Goal: Transaction & Acquisition: Subscribe to service/newsletter

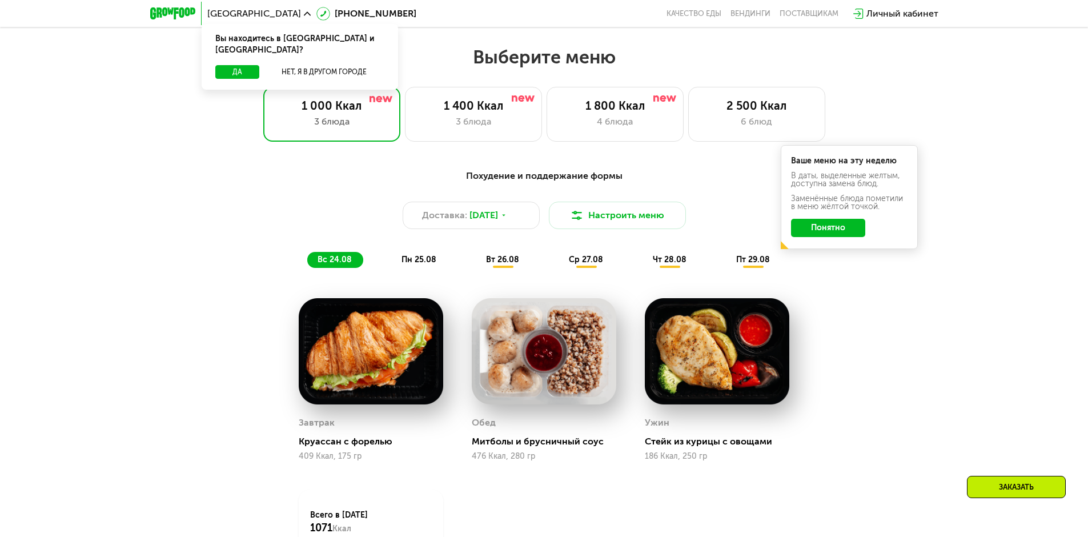
scroll to position [628, 0]
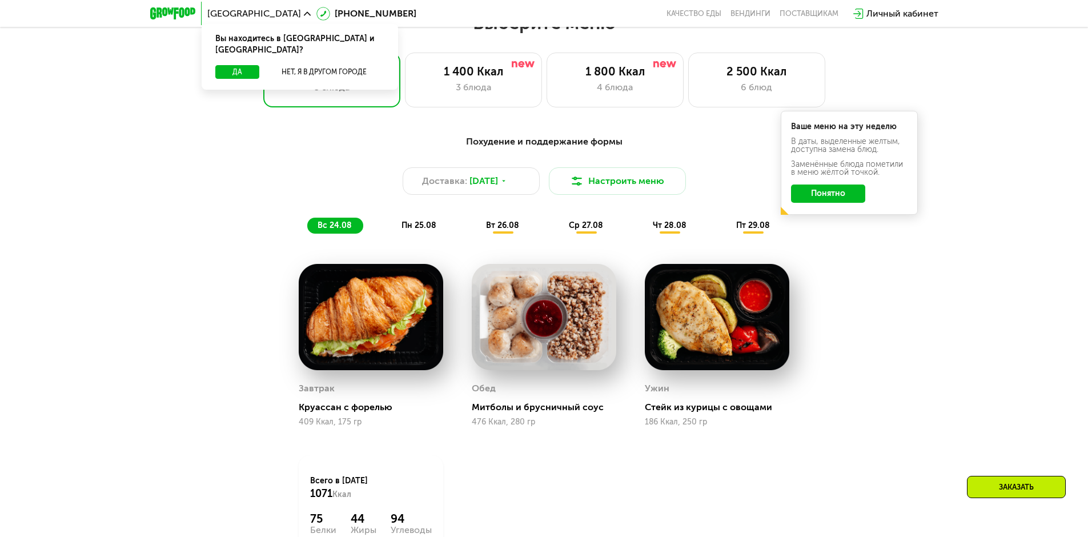
click at [500, 230] on span "вт 26.08" at bounding box center [502, 225] width 33 height 10
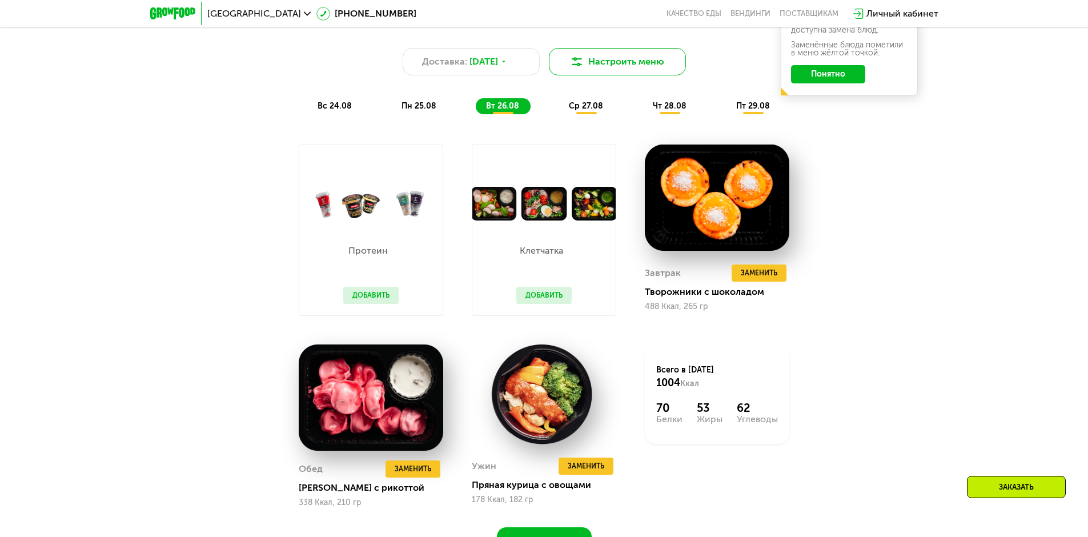
scroll to position [685, 0]
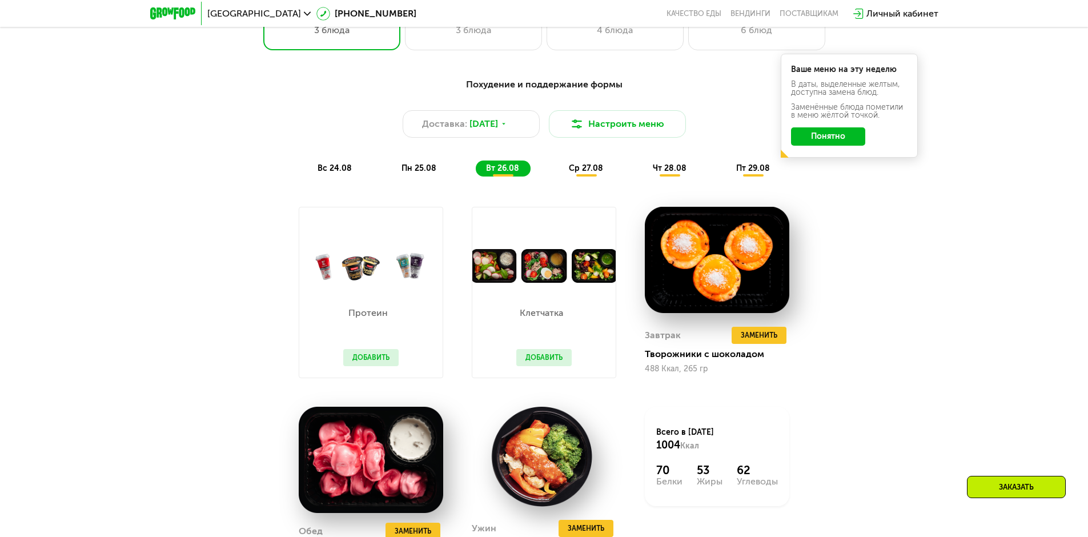
click at [600, 167] on span "ср 27.08" at bounding box center [586, 168] width 34 height 10
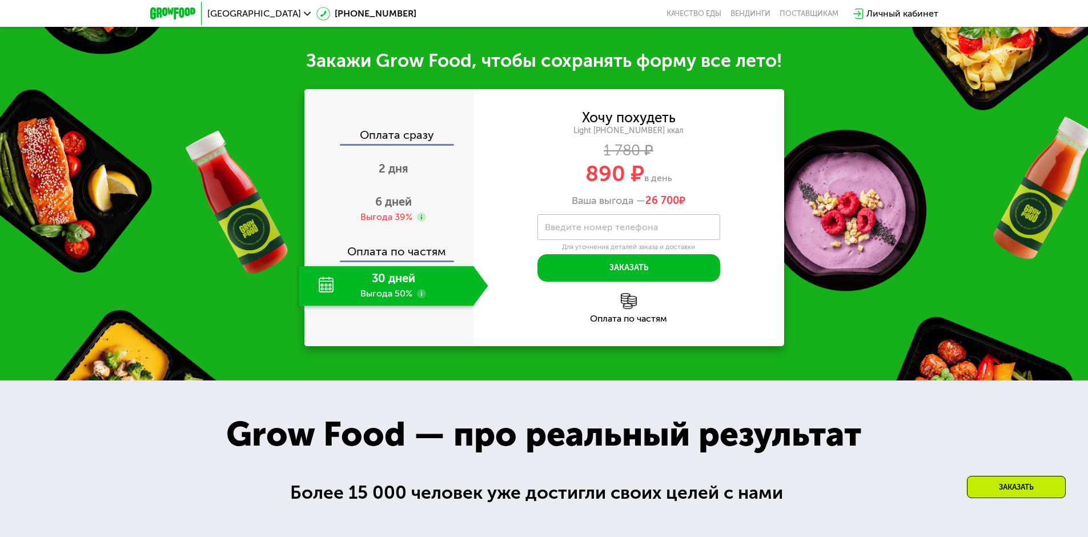
scroll to position [1256, 0]
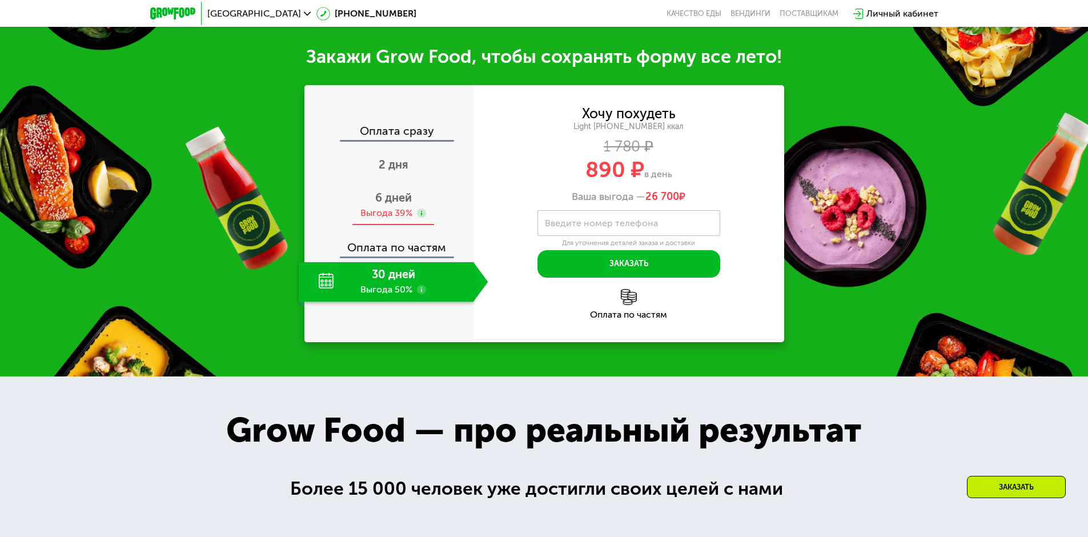
click at [395, 204] on span "6 дней" at bounding box center [393, 198] width 37 height 14
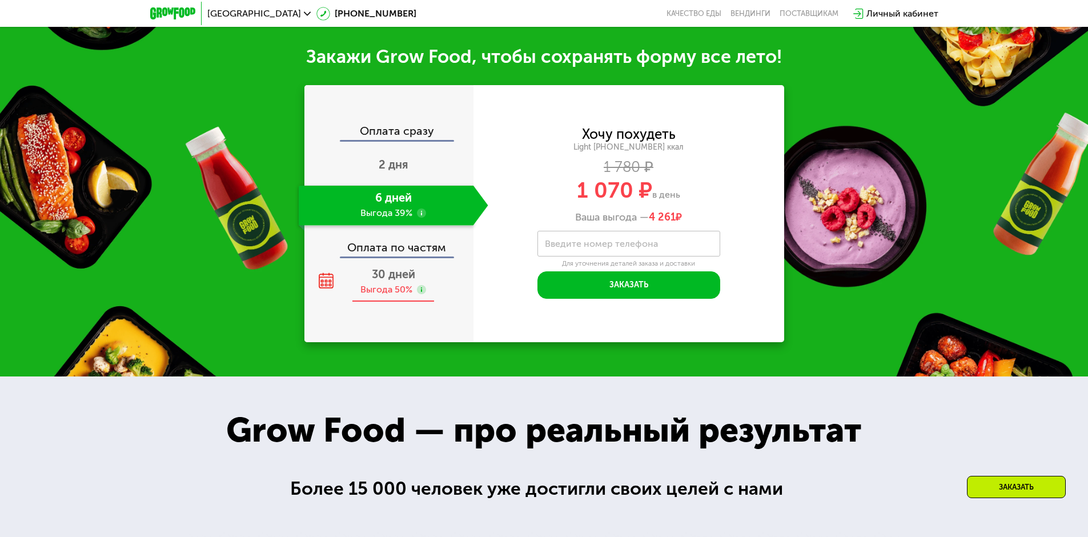
click at [391, 281] on span "30 дней" at bounding box center [393, 274] width 43 height 14
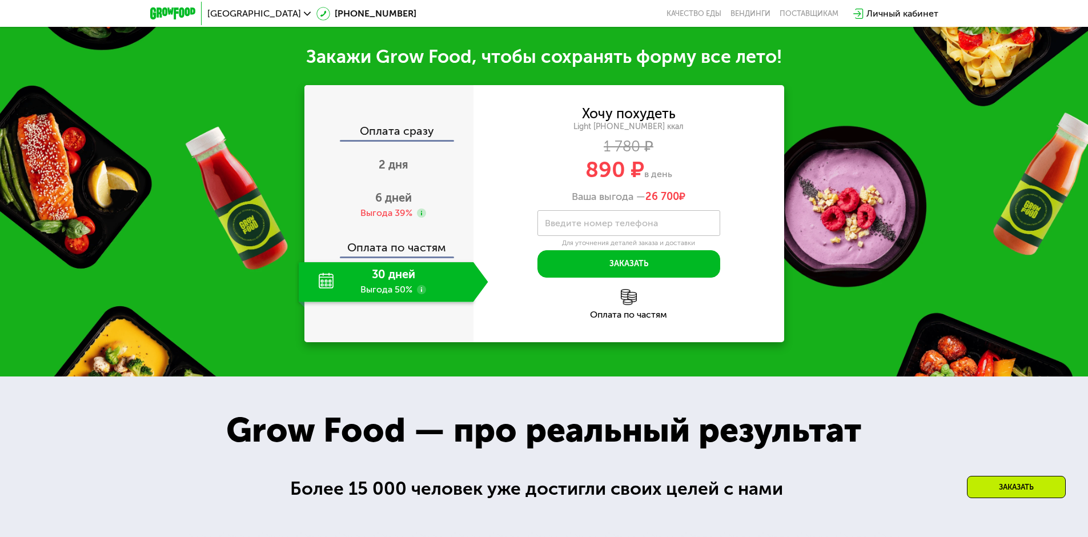
click at [393, 256] on div "Оплата по частям" at bounding box center [390, 243] width 168 height 26
click at [395, 171] on span "2 дня" at bounding box center [394, 165] width 30 height 14
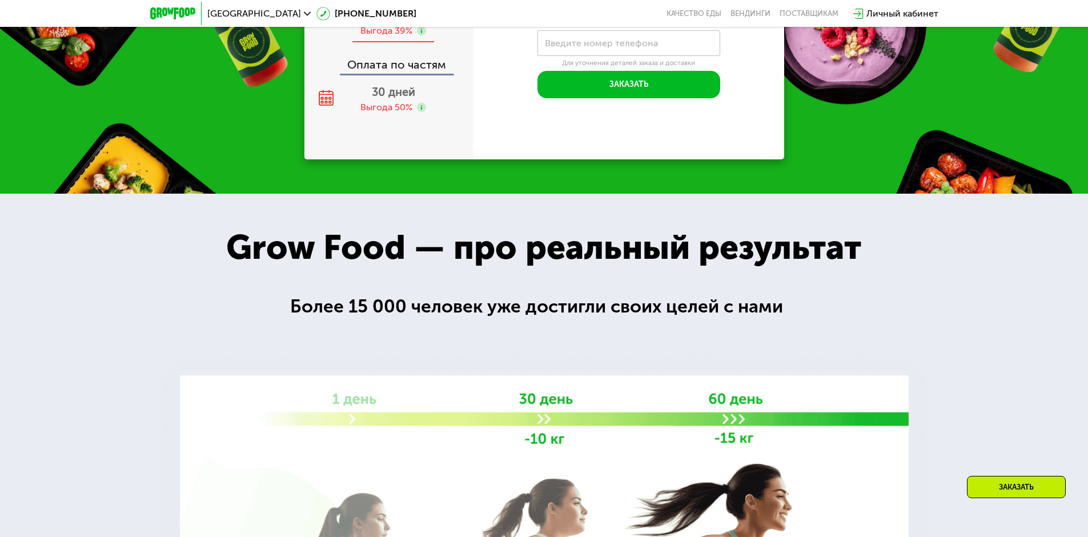
scroll to position [1184, 0]
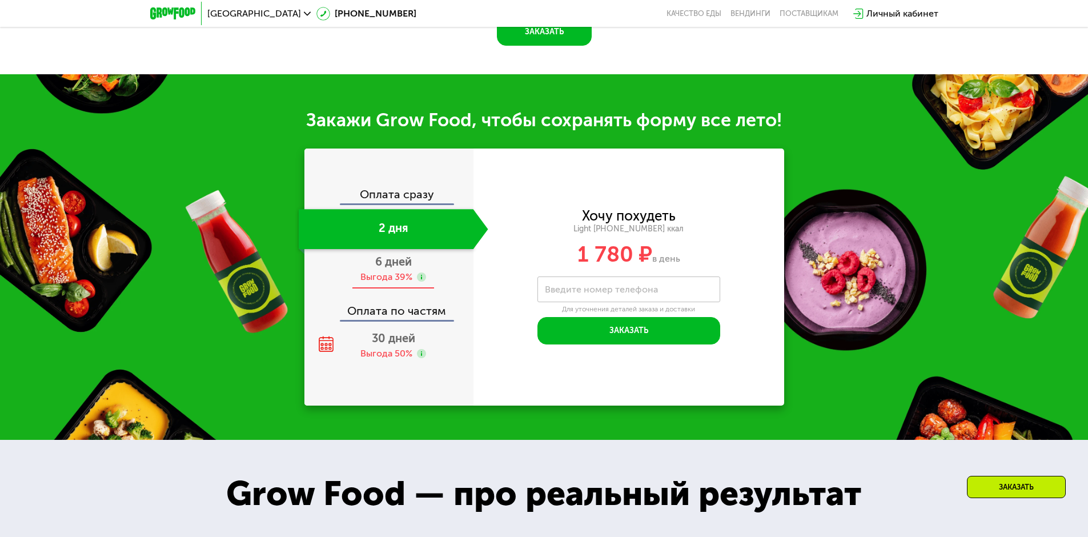
click at [391, 275] on div "Выгода 39%" at bounding box center [386, 277] width 52 height 13
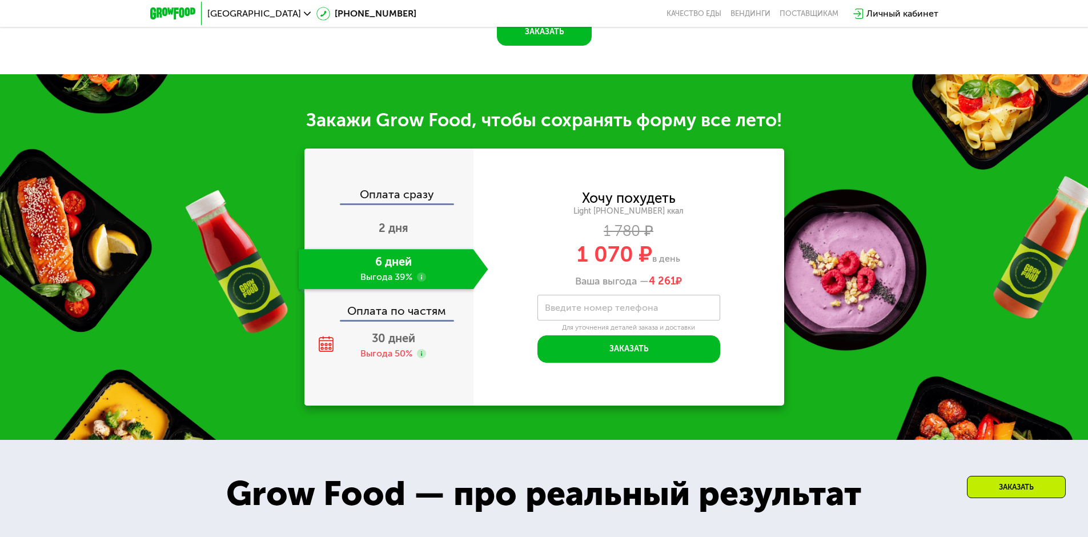
click at [417, 318] on div "Оплата по частям" at bounding box center [390, 307] width 168 height 26
click at [396, 343] on span "30 дней" at bounding box center [393, 338] width 43 height 14
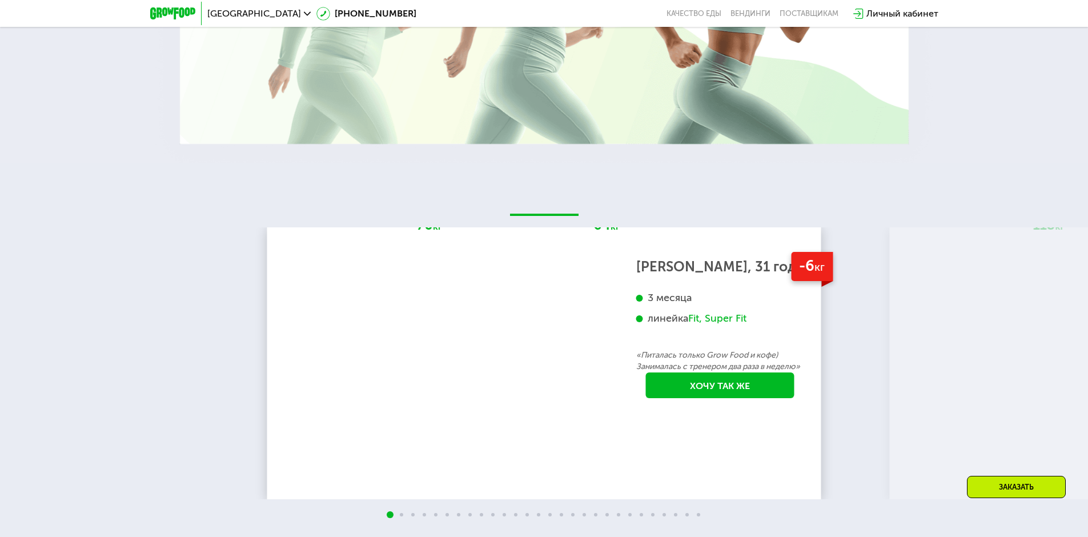
scroll to position [2098, 0]
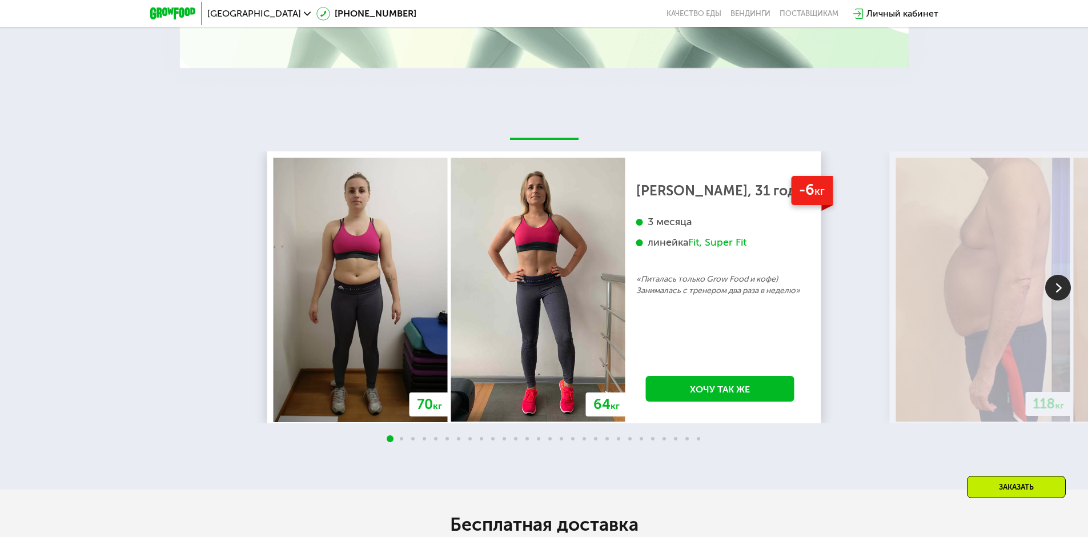
click at [1065, 293] on img at bounding box center [1058, 288] width 26 height 26
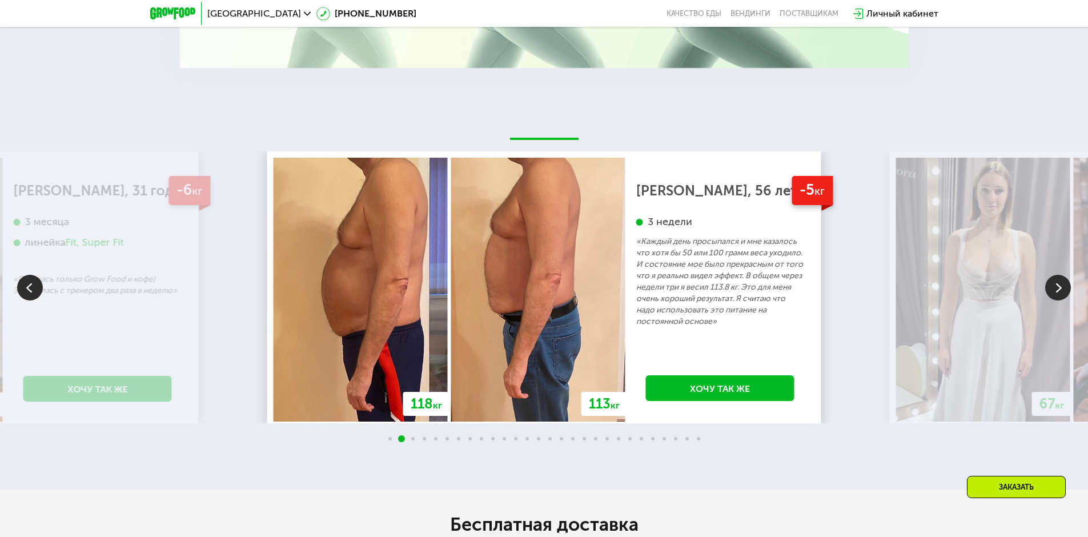
click at [1061, 293] on img at bounding box center [1058, 288] width 26 height 26
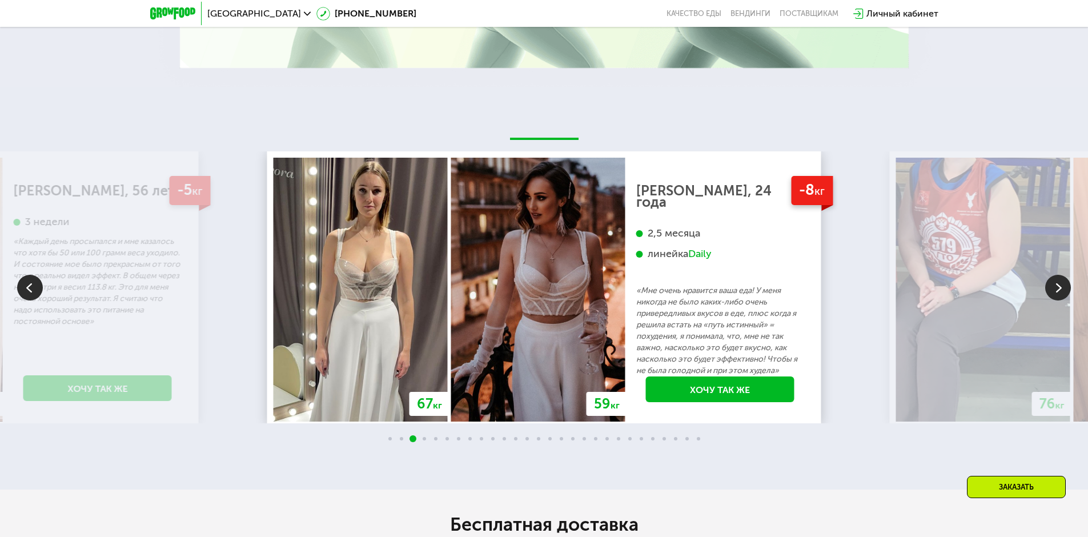
click at [1061, 293] on img at bounding box center [1058, 288] width 26 height 26
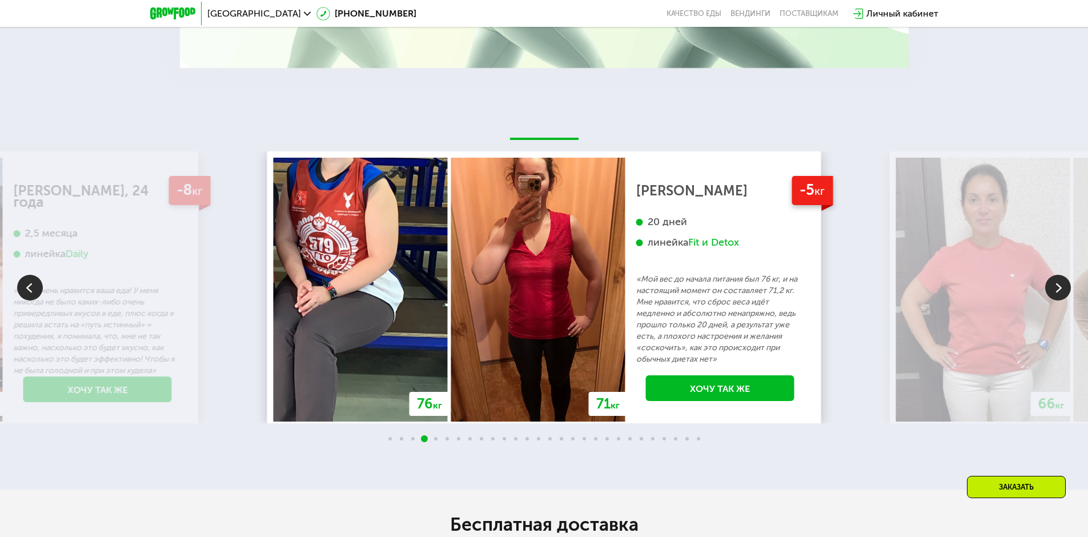
click at [1061, 293] on img at bounding box center [1058, 288] width 26 height 26
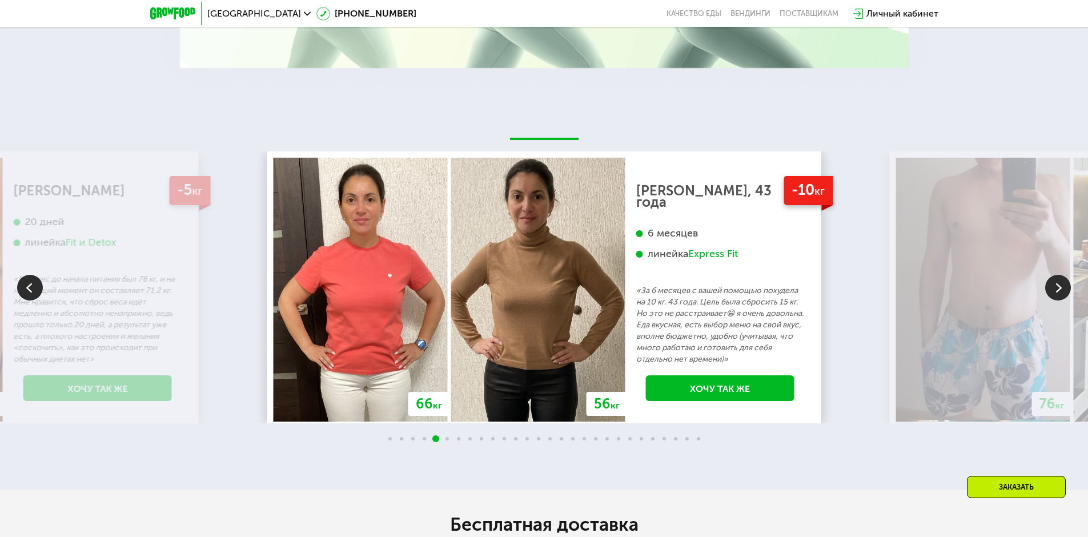
click at [1061, 293] on img at bounding box center [1058, 288] width 26 height 26
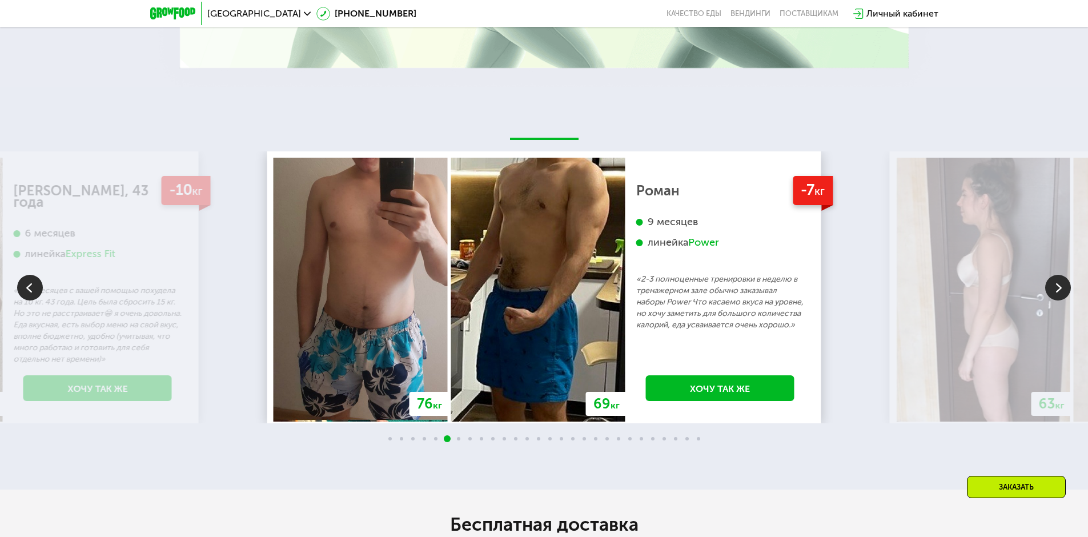
click at [1061, 293] on img at bounding box center [1058, 288] width 26 height 26
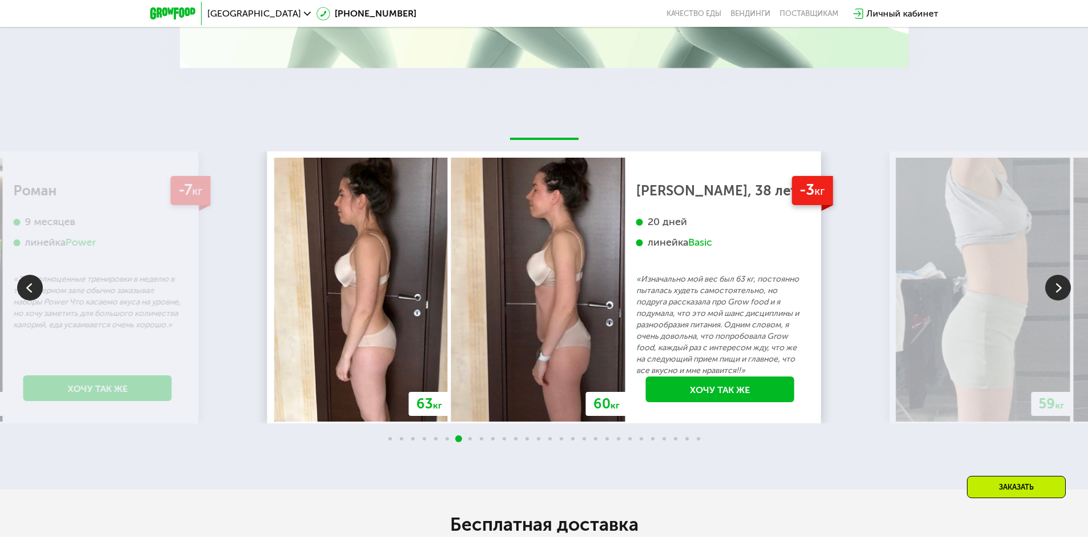
click at [1061, 293] on img at bounding box center [1058, 288] width 26 height 26
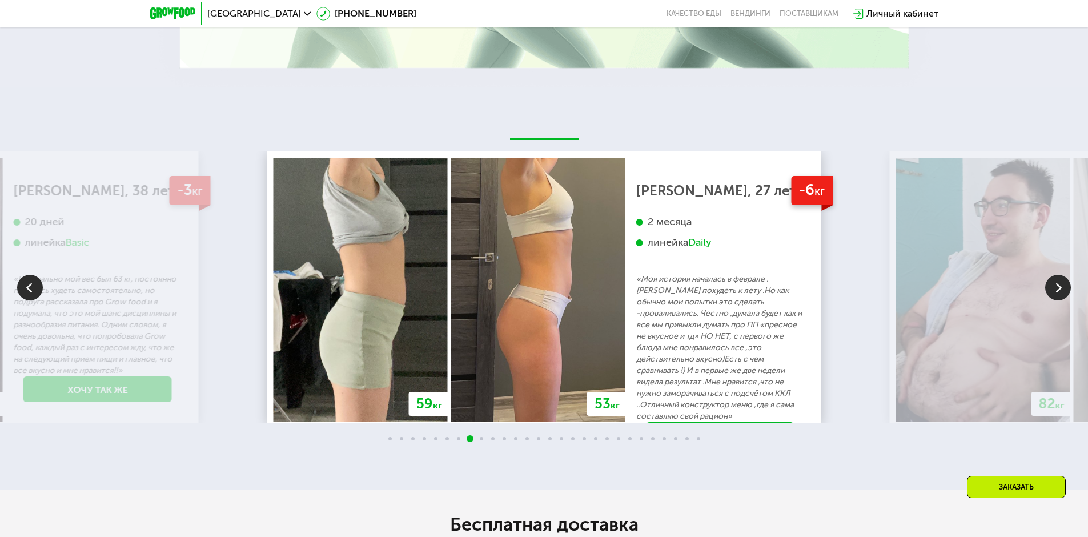
click at [1061, 293] on img at bounding box center [1058, 288] width 26 height 26
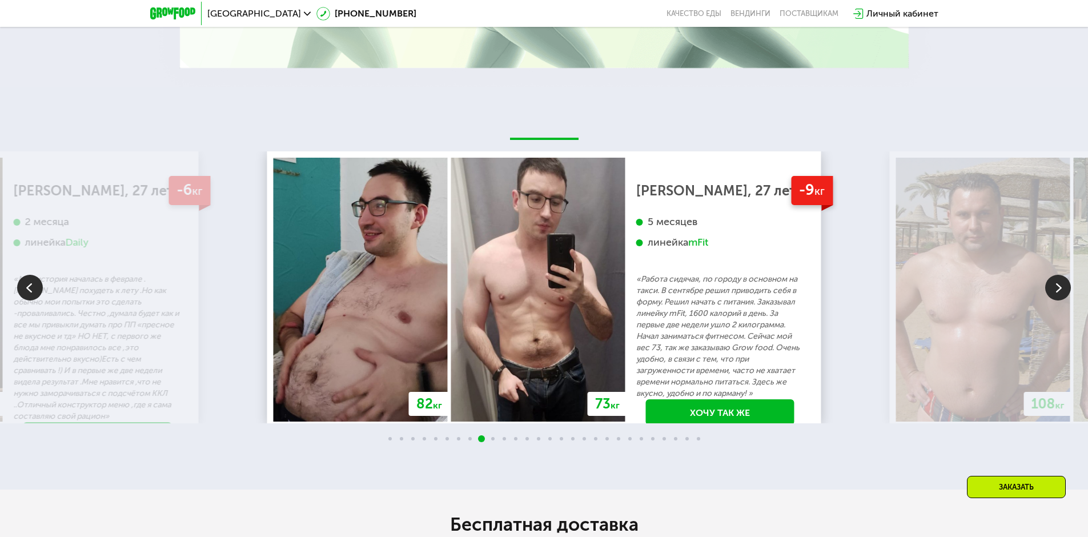
click at [1061, 293] on img at bounding box center [1058, 288] width 26 height 26
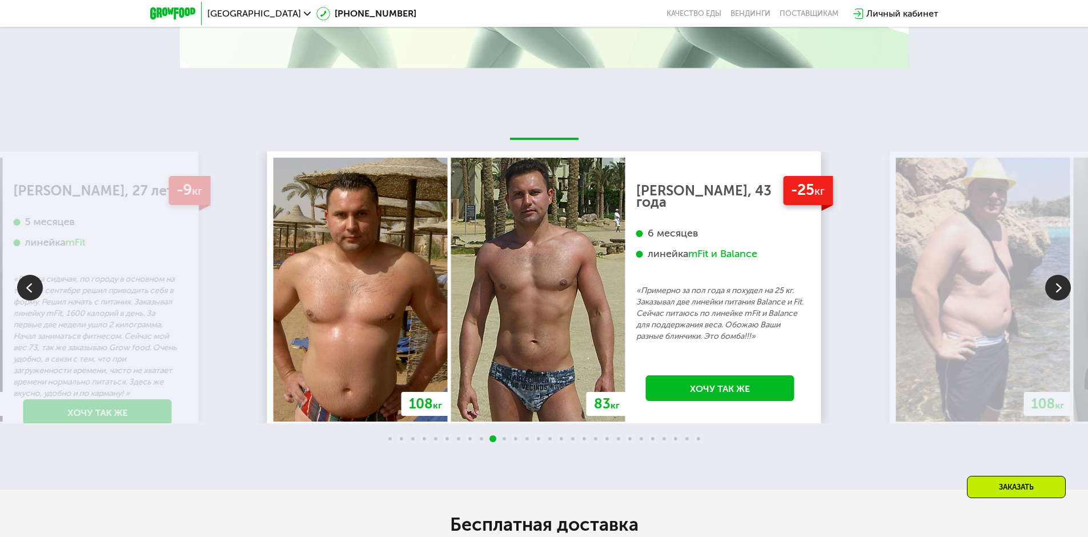
click at [1061, 293] on img at bounding box center [1058, 288] width 26 height 26
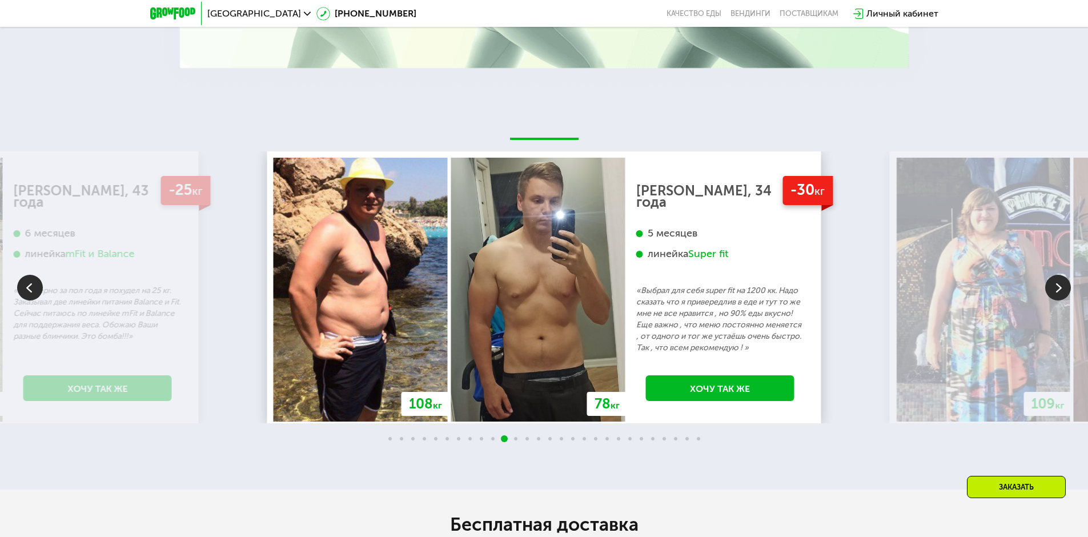
click at [1061, 293] on img at bounding box center [1058, 288] width 26 height 26
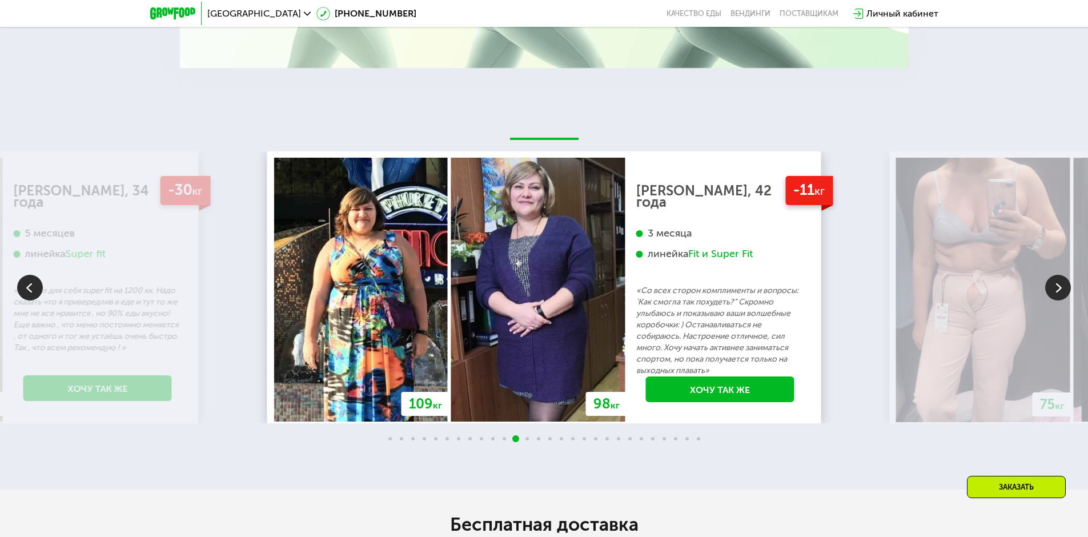
click at [1061, 293] on img at bounding box center [1058, 288] width 26 height 26
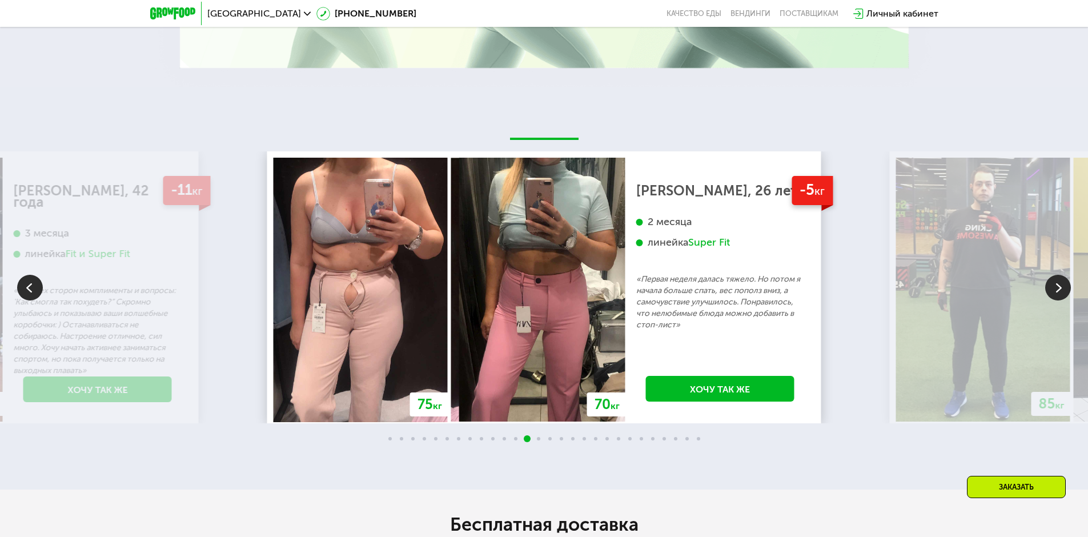
click at [1061, 293] on img at bounding box center [1058, 288] width 26 height 26
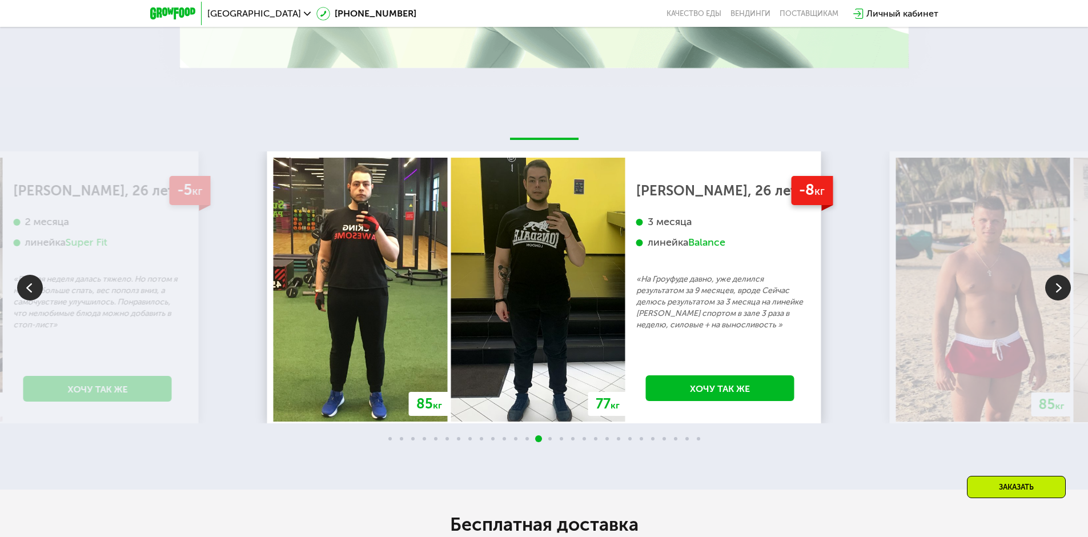
click at [1061, 293] on img at bounding box center [1058, 288] width 26 height 26
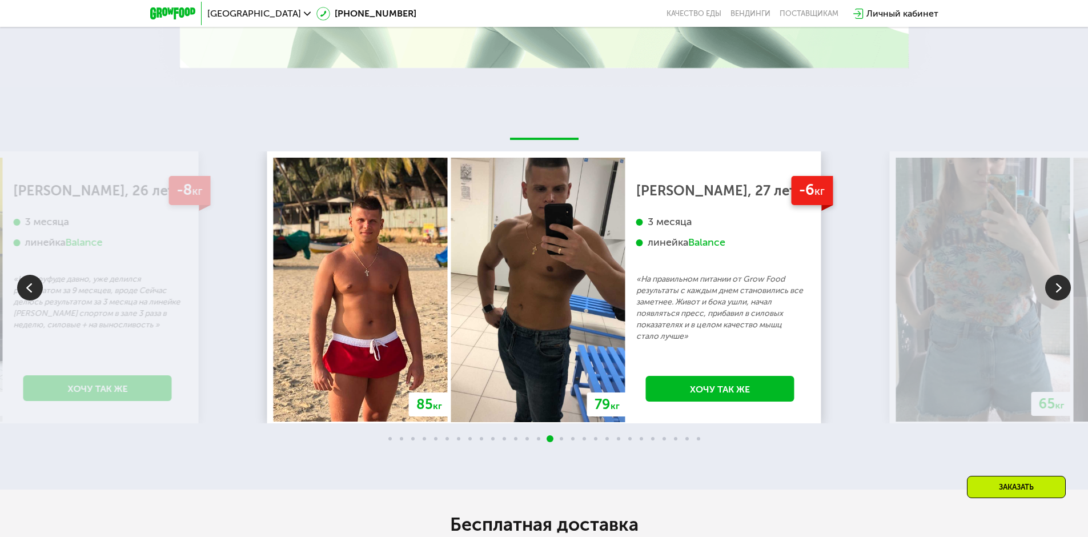
click at [1061, 293] on img at bounding box center [1058, 288] width 26 height 26
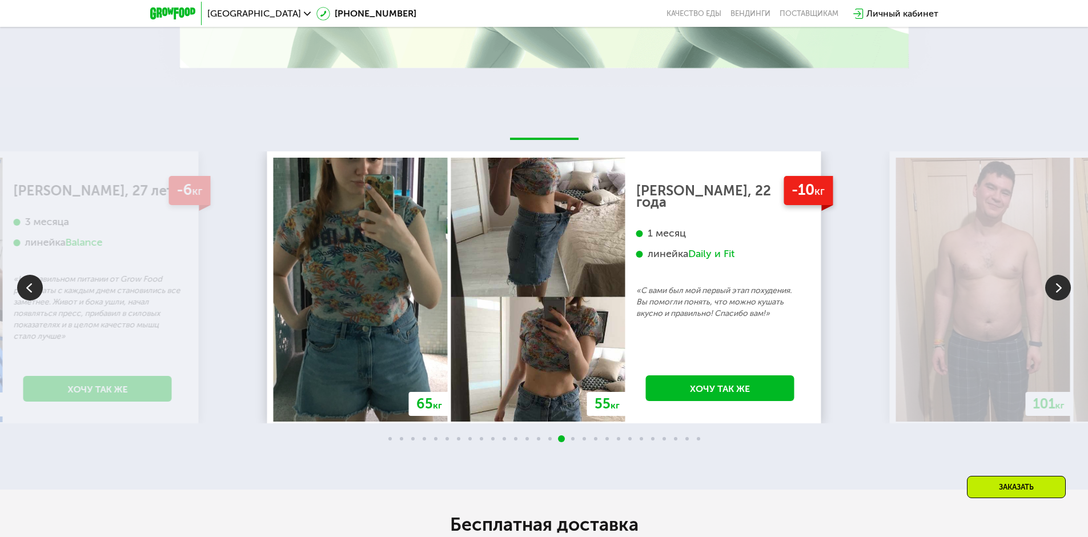
click at [880, 123] on div "70 кг 64 кг -6 кг [PERSON_NAME], 31 год 3 месяца линейка Fit, Super Fit «Питала…" at bounding box center [544, 288] width 1088 height 402
click at [1058, 288] on img at bounding box center [1058, 288] width 26 height 26
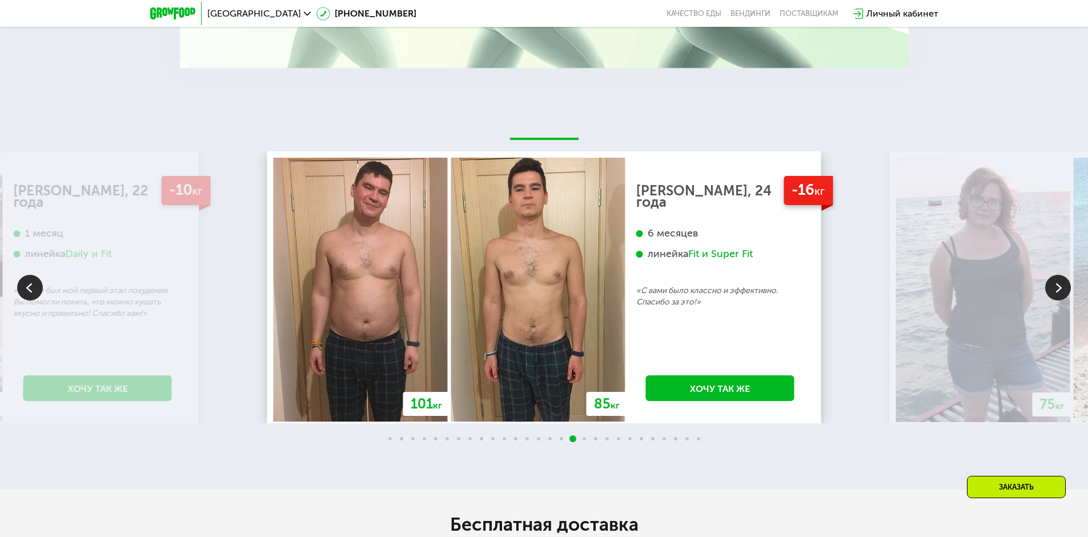
click at [1058, 288] on img at bounding box center [1058, 288] width 26 height 26
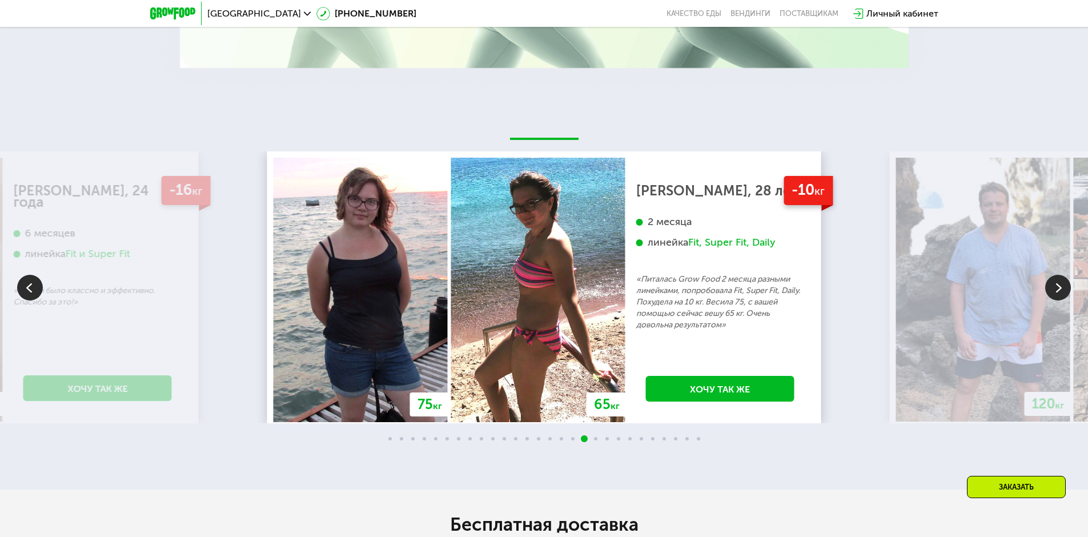
click at [1058, 288] on img at bounding box center [1058, 288] width 26 height 26
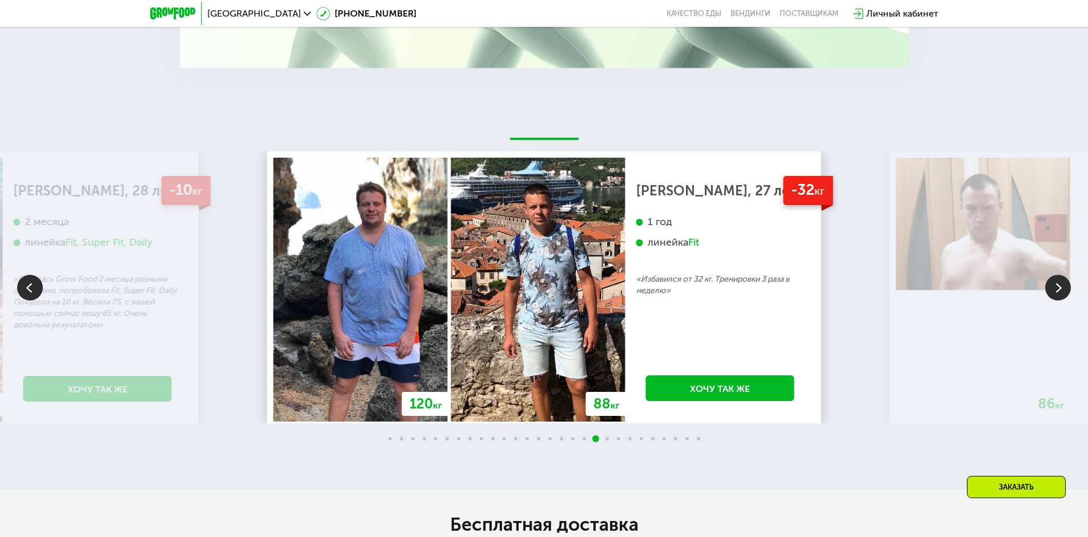
click at [1058, 288] on img at bounding box center [1058, 288] width 26 height 26
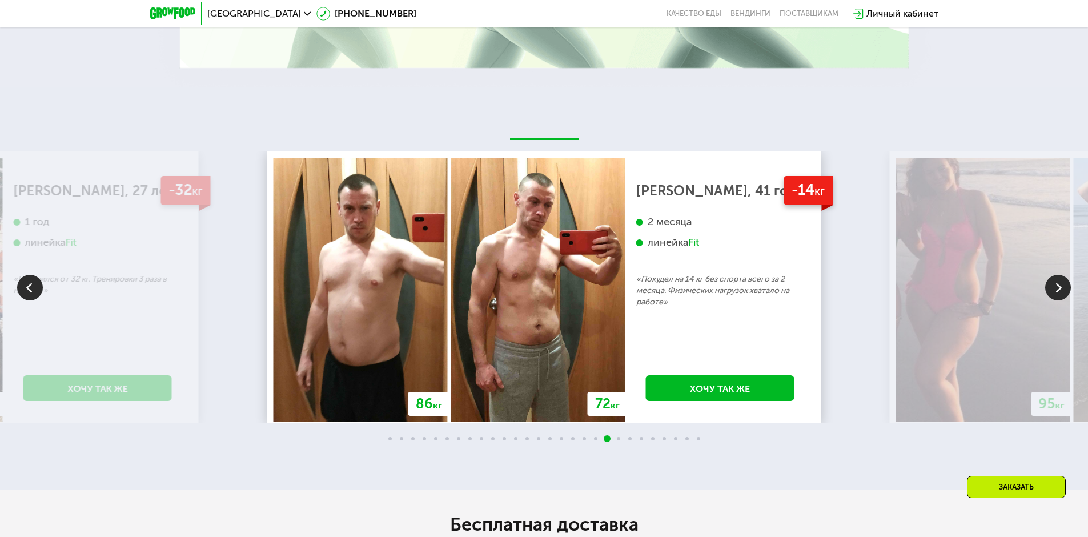
click at [1058, 288] on img at bounding box center [1058, 288] width 26 height 26
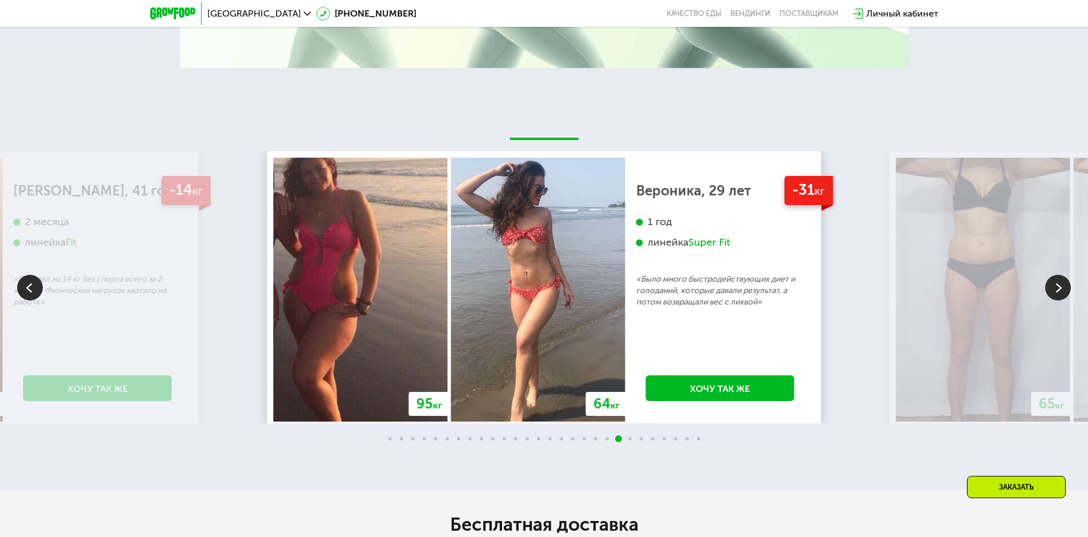
click at [1058, 288] on img at bounding box center [1058, 288] width 26 height 26
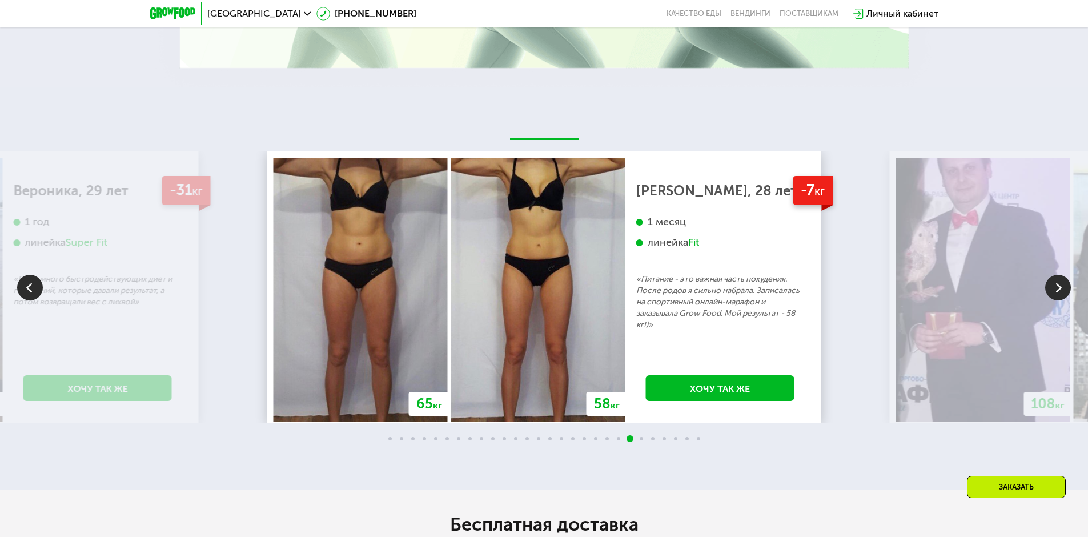
click at [1058, 288] on img at bounding box center [1058, 288] width 26 height 26
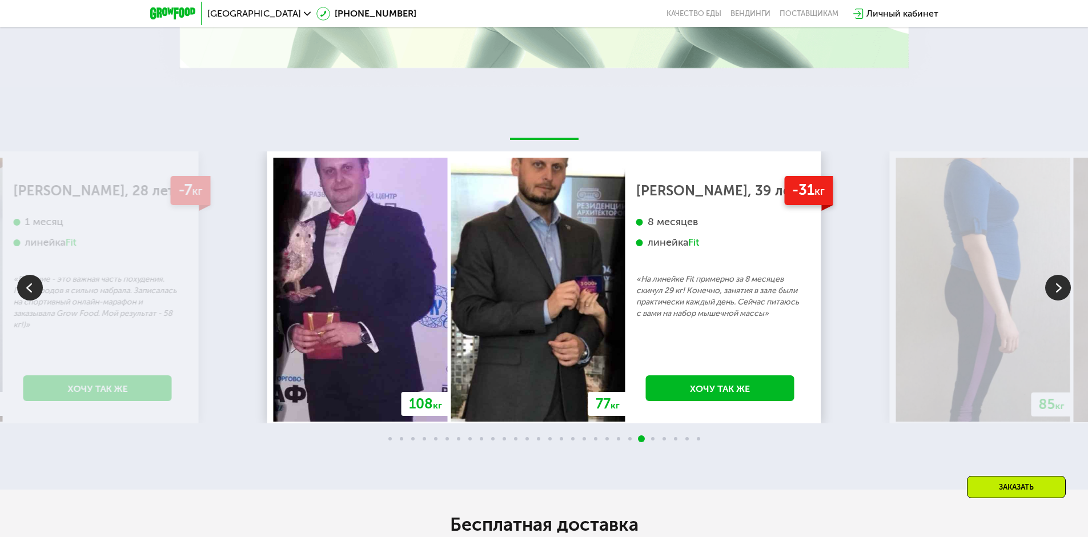
click at [1058, 288] on img at bounding box center [1058, 288] width 26 height 26
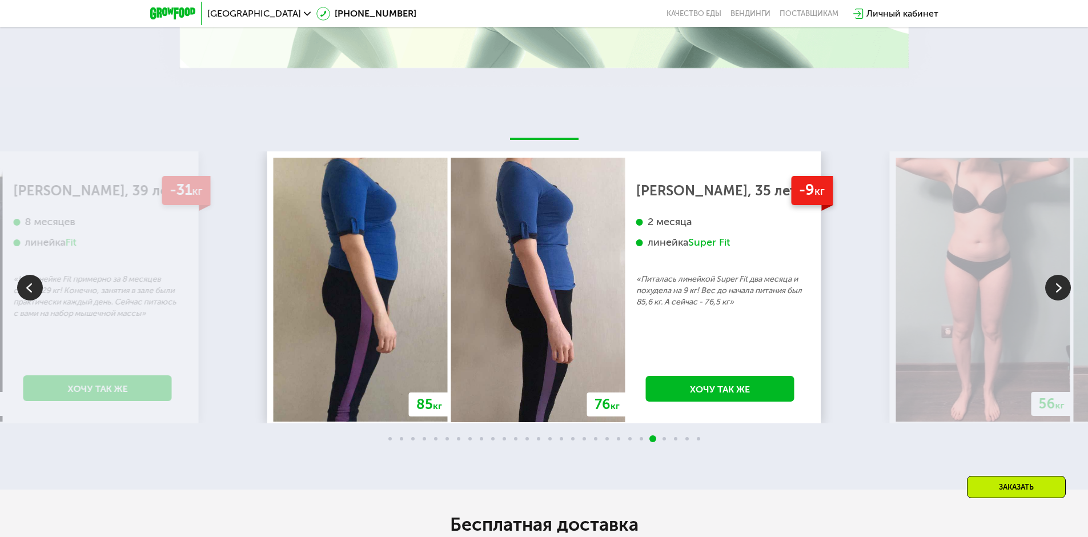
click at [1058, 288] on img at bounding box center [1058, 288] width 26 height 26
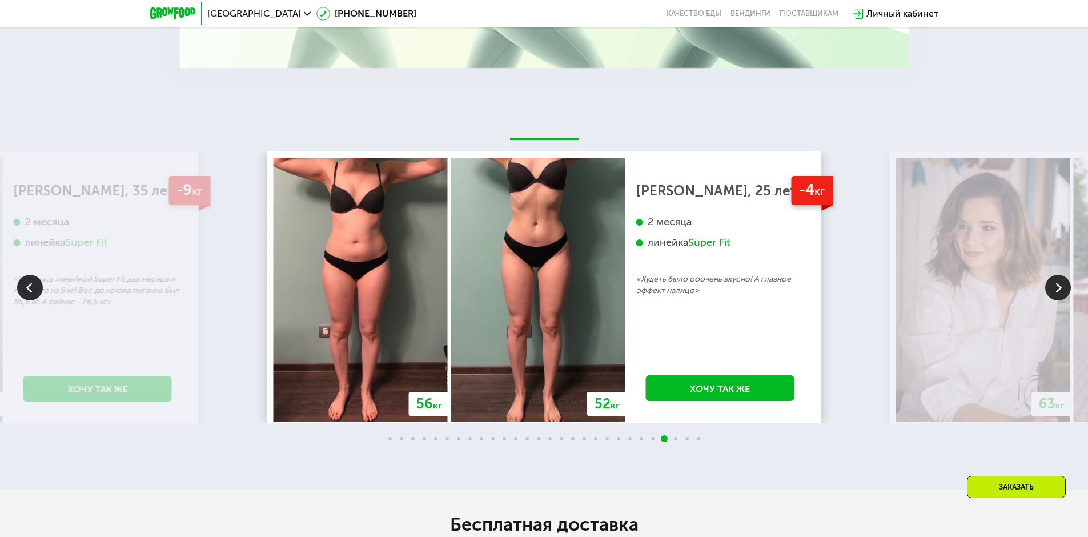
click at [1058, 288] on img at bounding box center [1058, 288] width 26 height 26
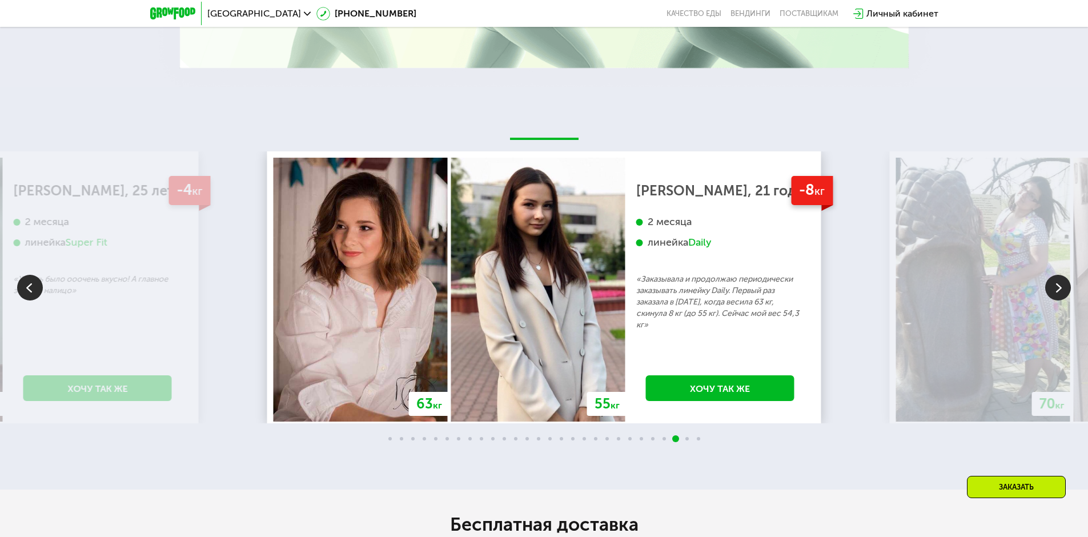
click at [1056, 289] on img at bounding box center [1058, 288] width 26 height 26
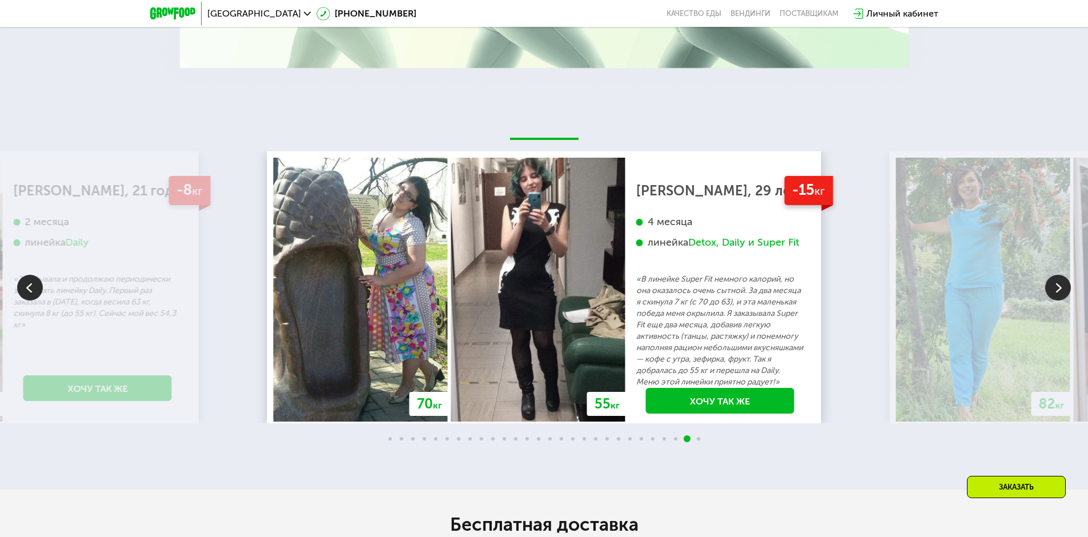
click at [1054, 290] on img at bounding box center [1058, 288] width 26 height 26
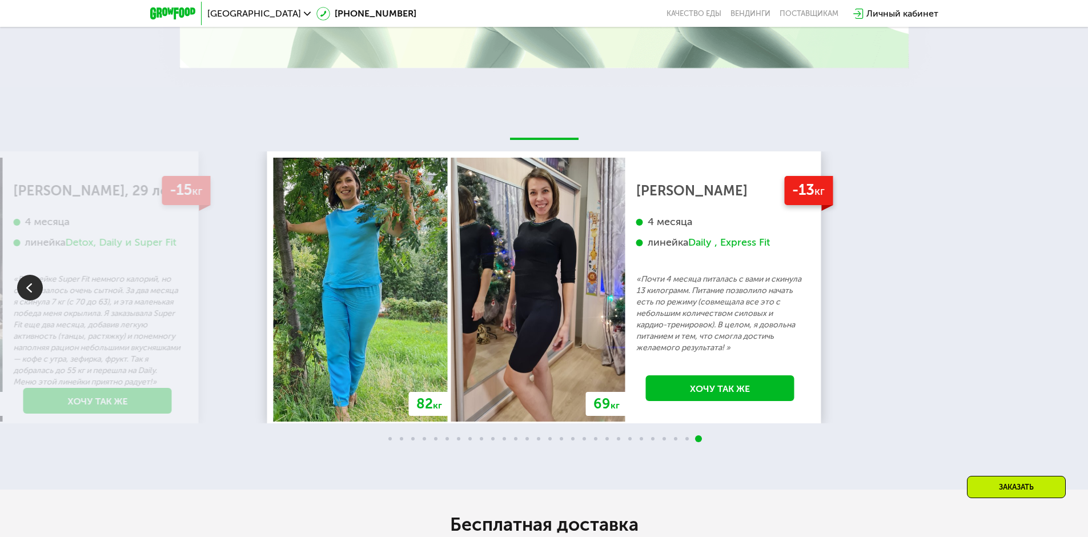
click at [389, 440] on span at bounding box center [389, 438] width 3 height 3
click at [32, 295] on img at bounding box center [30, 288] width 26 height 26
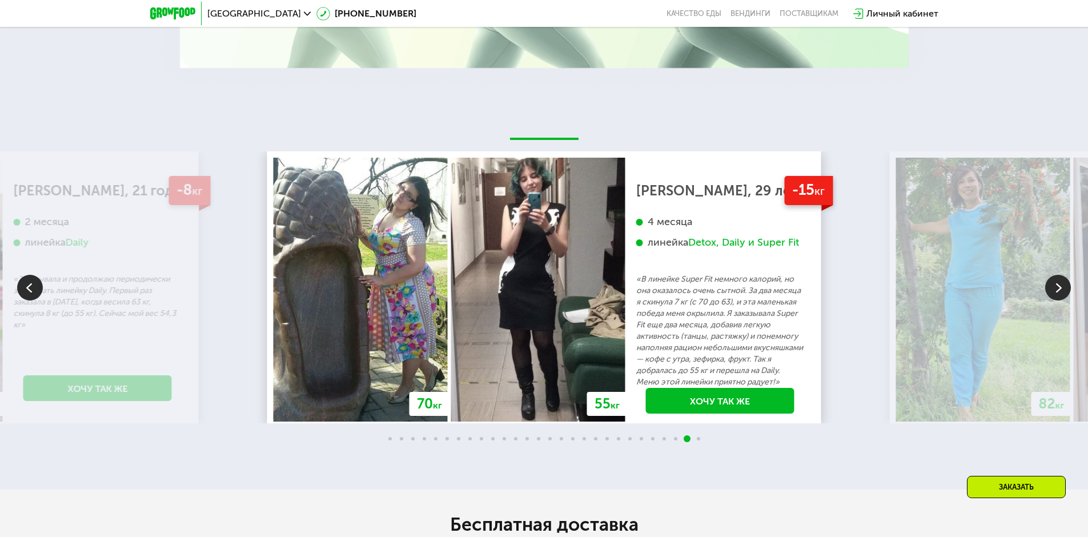
click at [32, 295] on img at bounding box center [30, 288] width 26 height 26
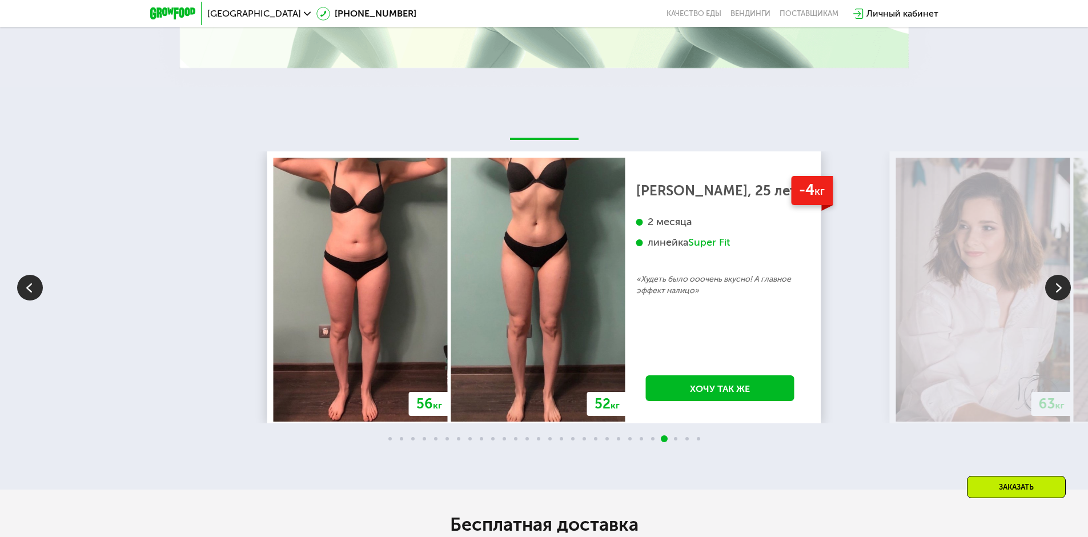
click at [32, 295] on img at bounding box center [30, 288] width 26 height 26
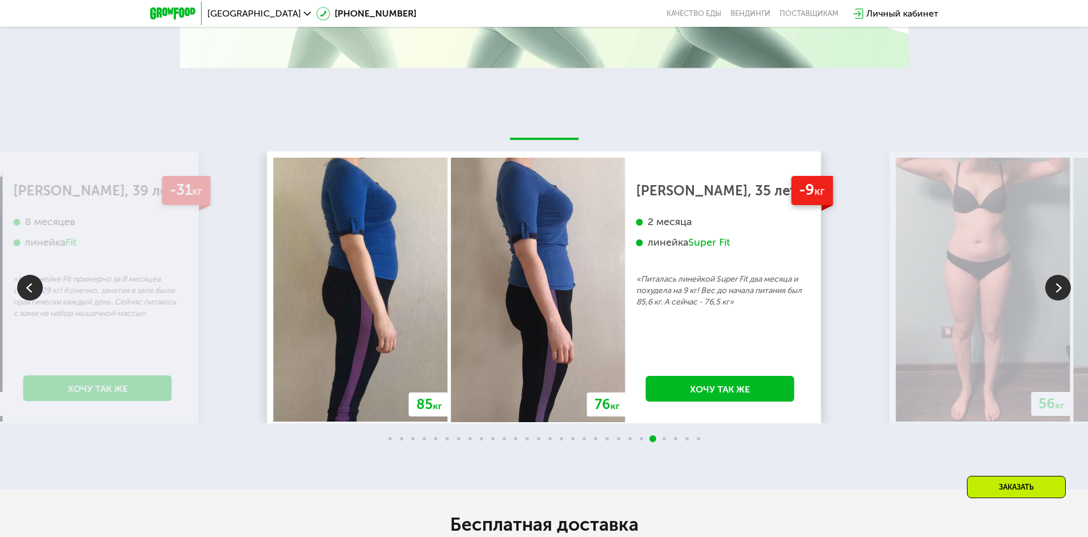
click at [32, 295] on img at bounding box center [30, 288] width 26 height 26
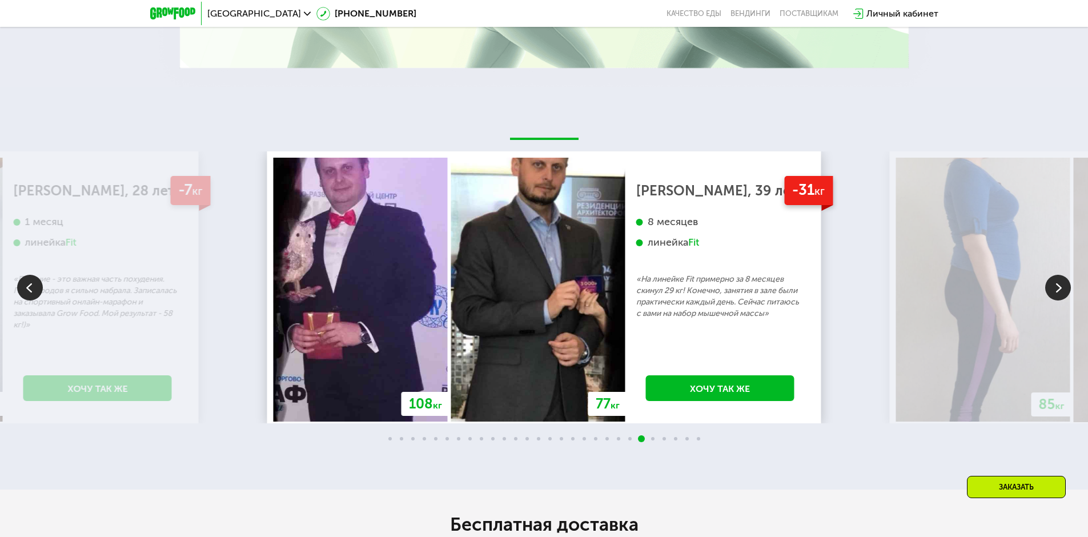
click at [32, 295] on img at bounding box center [30, 288] width 26 height 26
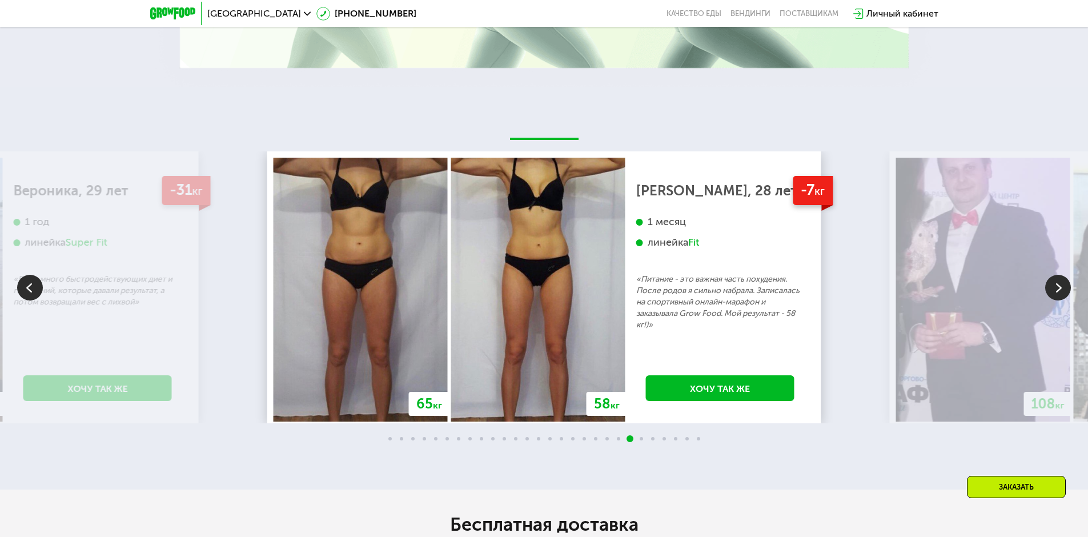
click at [32, 295] on img at bounding box center [30, 288] width 26 height 26
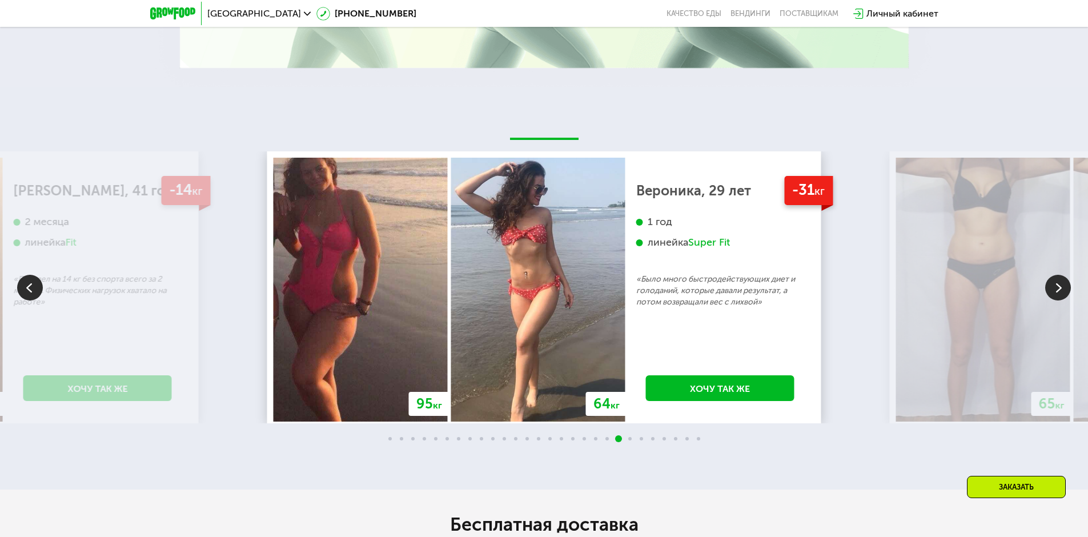
click at [32, 295] on img at bounding box center [30, 288] width 26 height 26
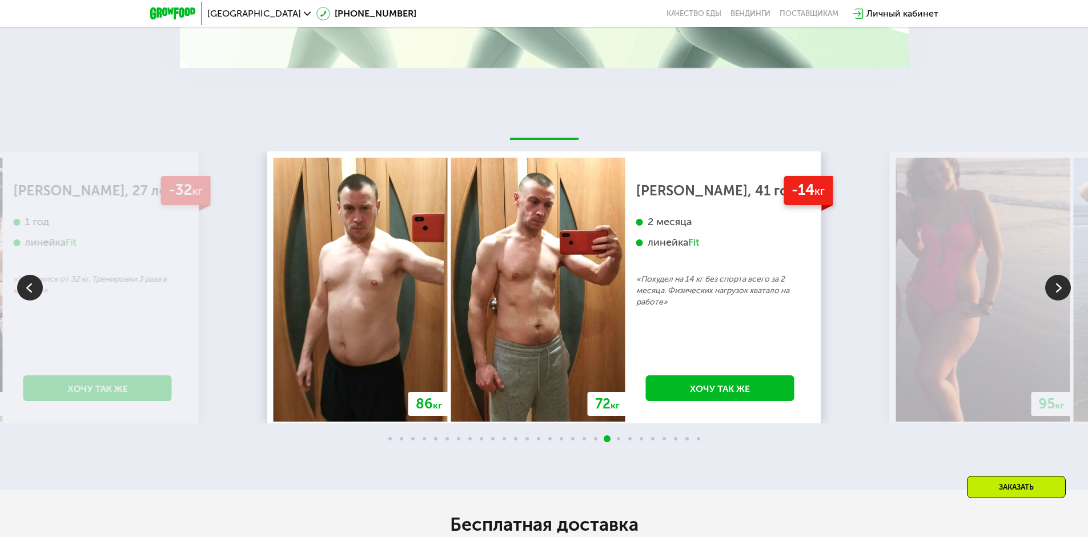
click at [33, 292] on img at bounding box center [30, 288] width 26 height 26
